Goal: Information Seeking & Learning: Learn about a topic

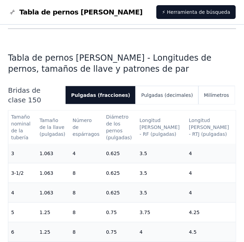
scroll to position [173, 0]
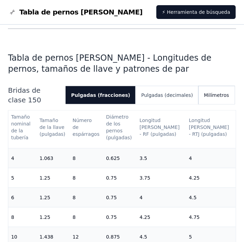
click at [213, 86] on button "Milímetros" at bounding box center [217, 95] width 36 height 18
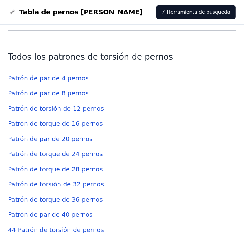
scroll to position [1899, 0]
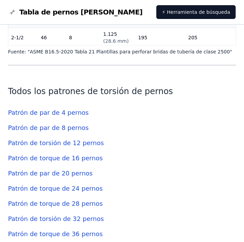
click at [61, 124] on font "Patrón de par de 8 pernos" at bounding box center [48, 127] width 81 height 7
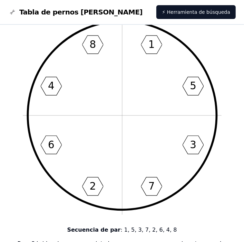
scroll to position [35, 0]
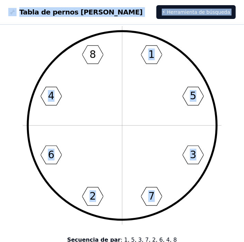
drag, startPoint x: 10, startPoint y: 22, endPoint x: 75, endPoint y: 77, distance: 85.2
drag, startPoint x: 4, startPoint y: 6, endPoint x: 100, endPoint y: 38, distance: 100.6
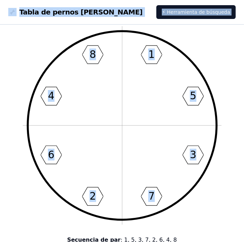
copy main "Tabla de pernos de brida ⚡ Herramienta de búsqueda Patrón de par de 8 pernos 1 …"
